Goal: Task Accomplishment & Management: Manage account settings

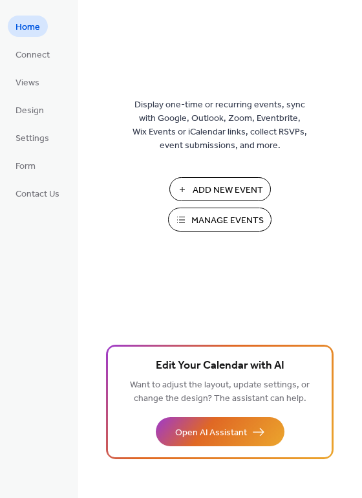
click at [201, 217] on span "Manage Events" at bounding box center [227, 221] width 72 height 14
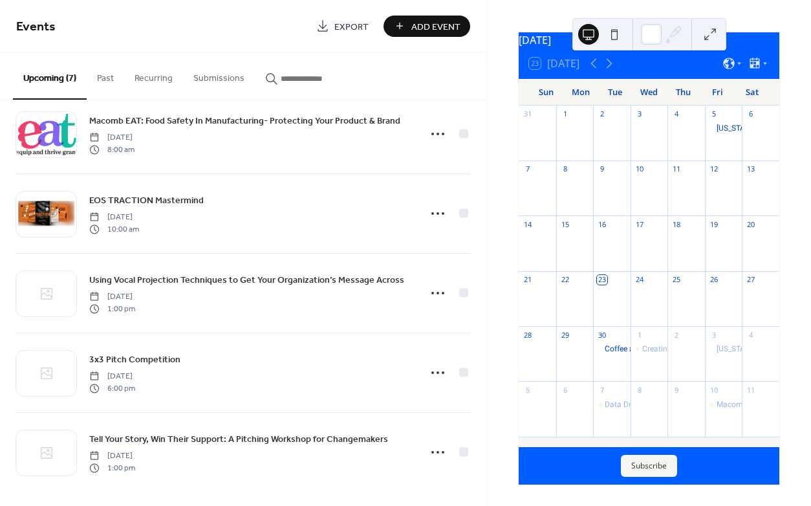
scroll to position [186, 0]
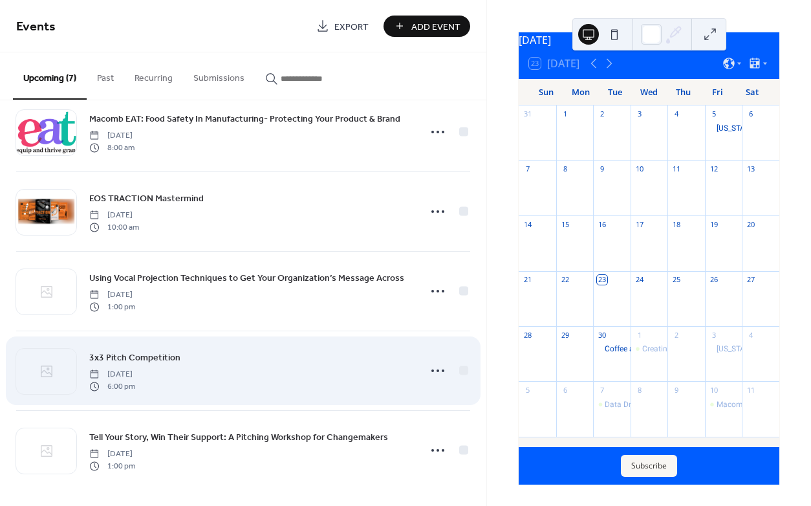
click at [293, 358] on div "3x3 Pitch Competition [DATE] 6:00 pm" at bounding box center [250, 370] width 323 height 41
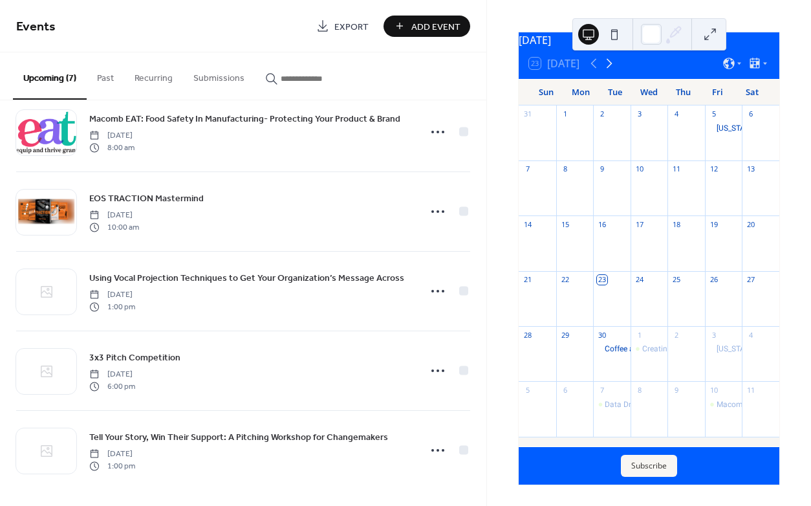
click at [609, 68] on icon at bounding box center [609, 64] width 6 height 10
